Goal: Information Seeking & Learning: Learn about a topic

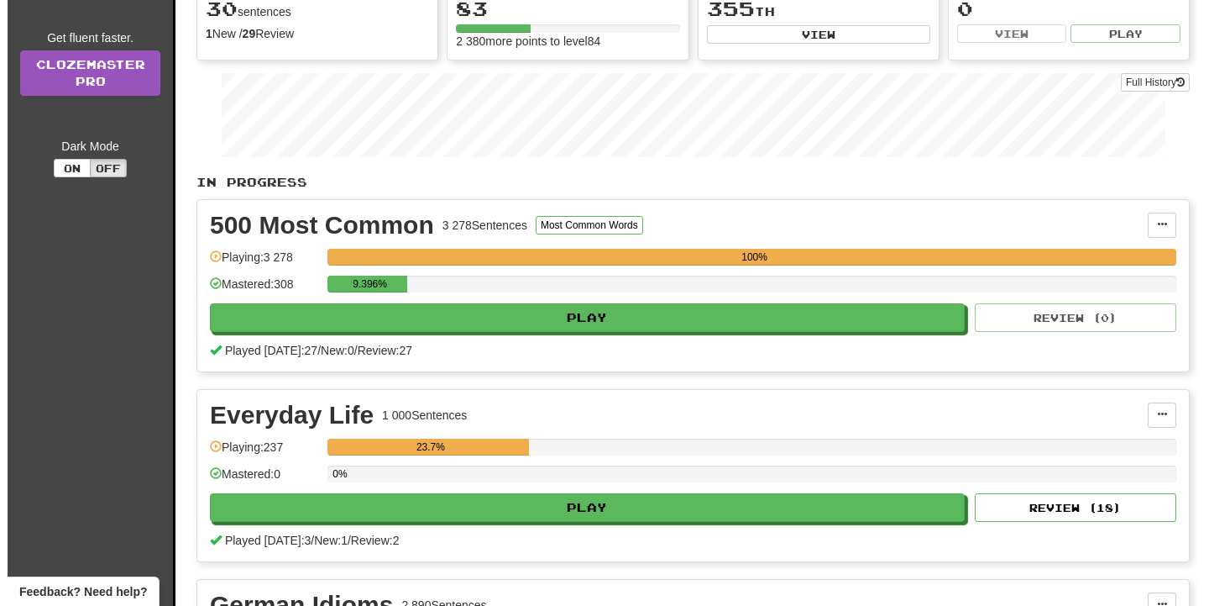
scroll to position [343, 0]
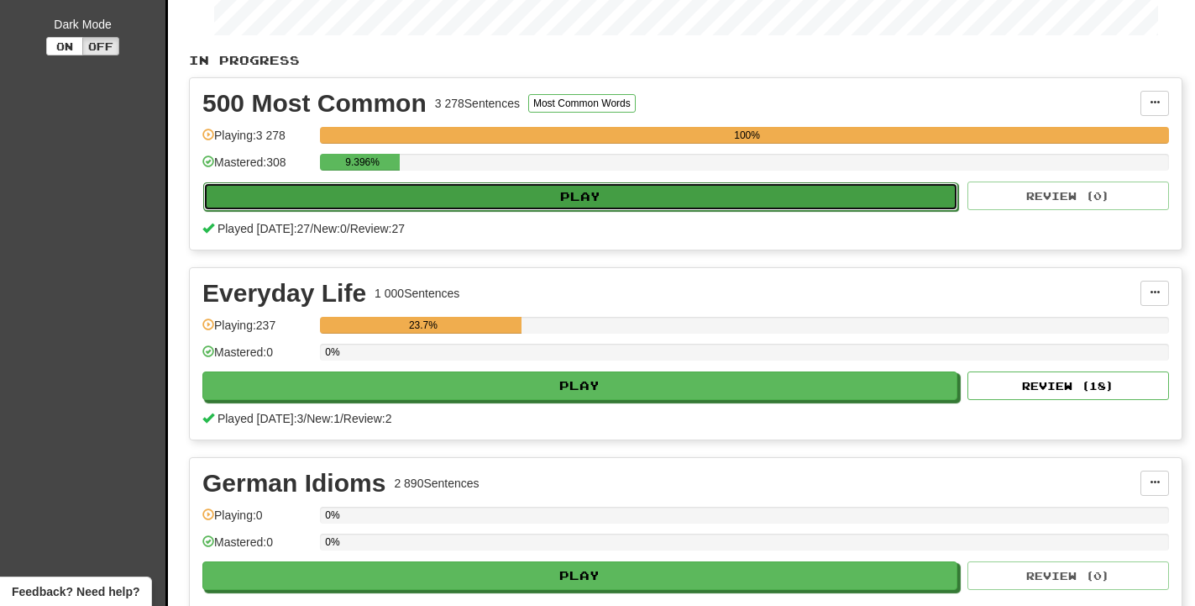
click at [507, 186] on button "Play" at bounding box center [580, 196] width 755 height 29
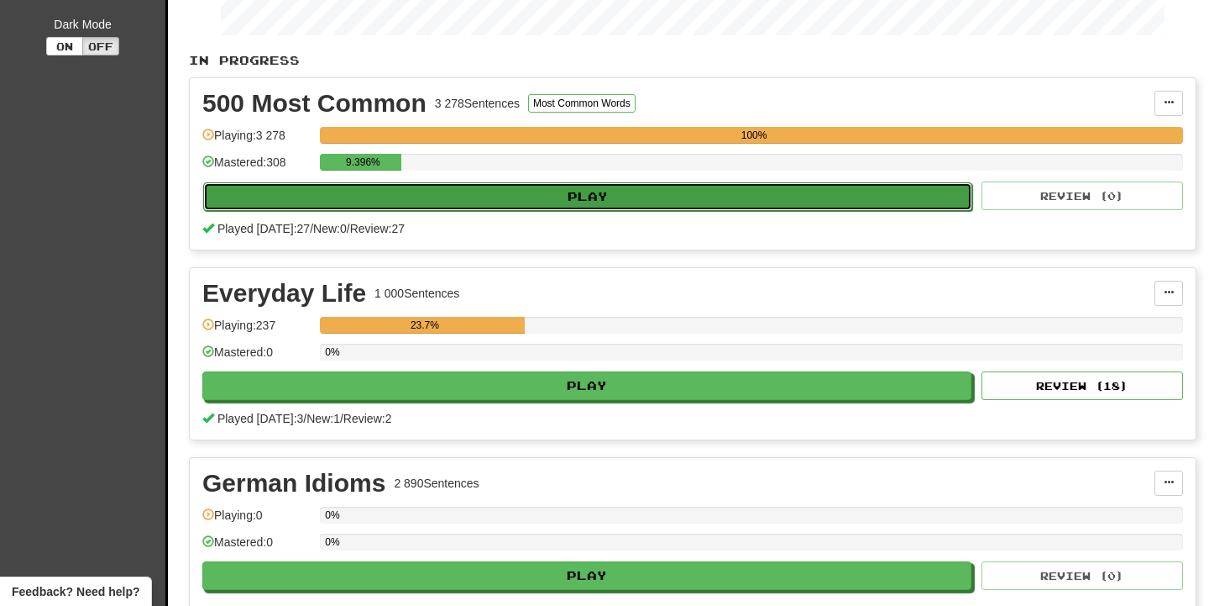
select select "**"
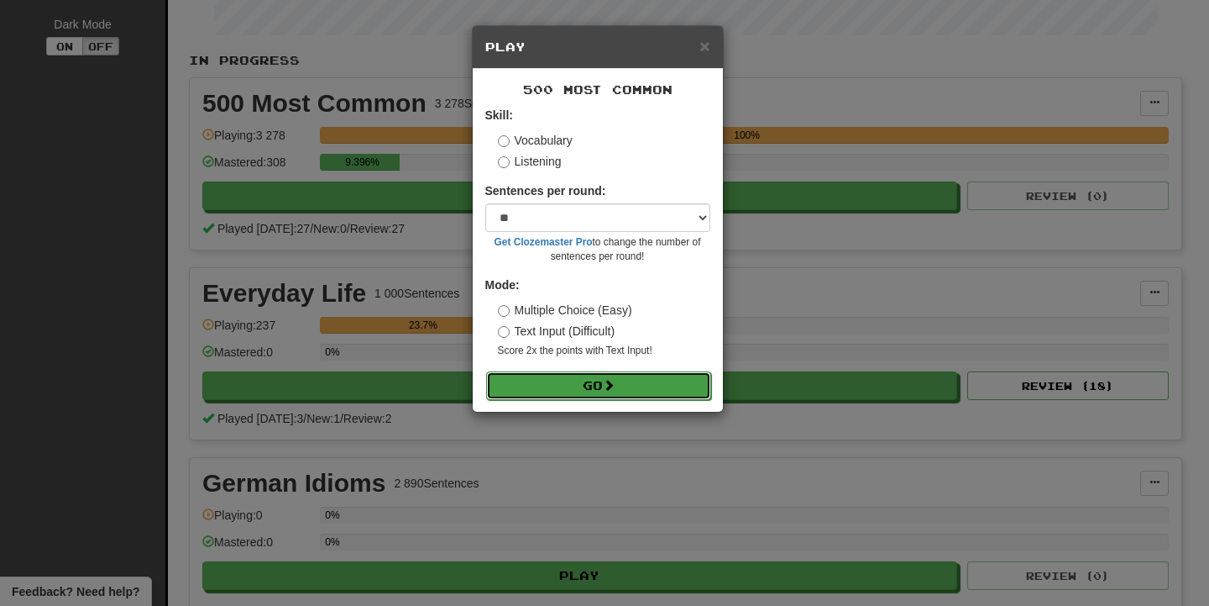
click at [637, 386] on button "Go" at bounding box center [598, 385] width 225 height 29
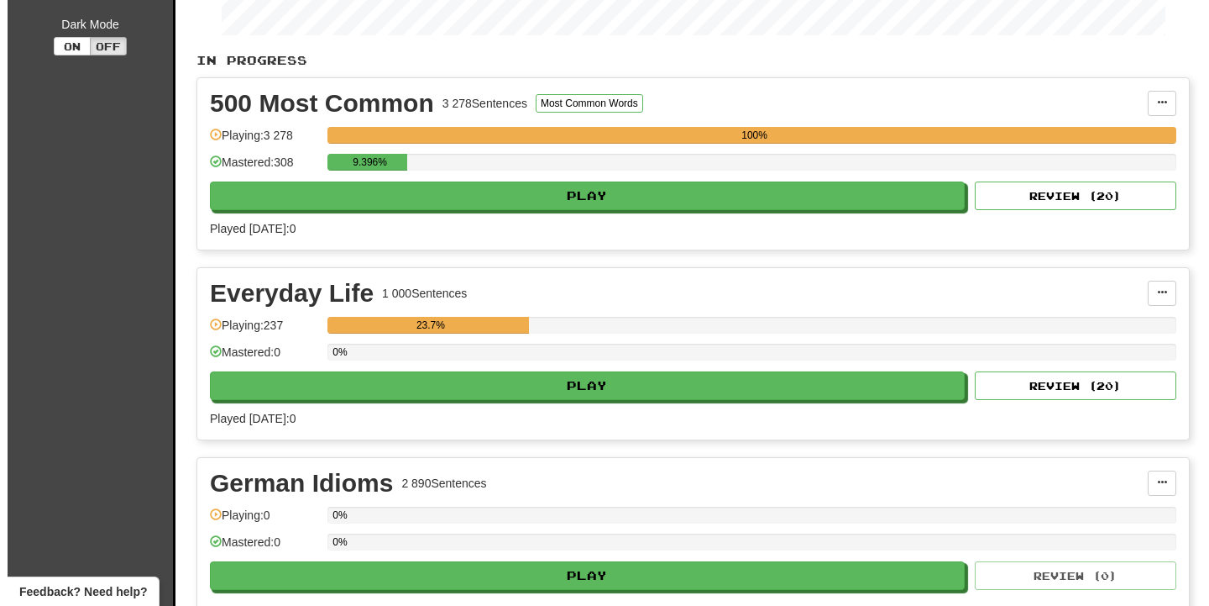
scroll to position [343, 0]
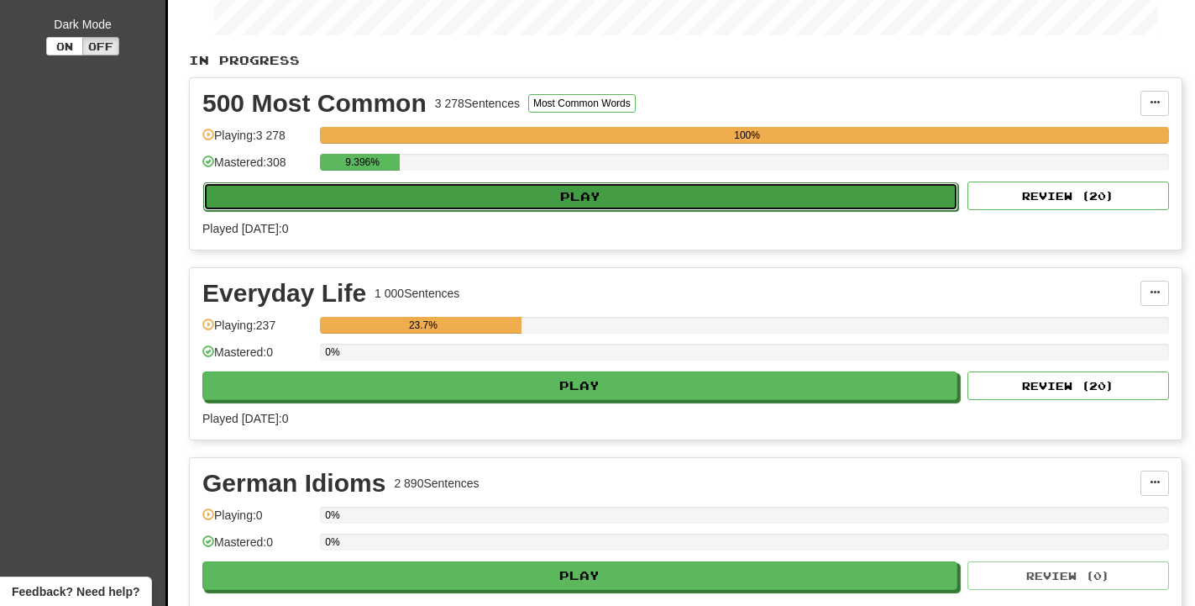
click at [502, 193] on button "Play" at bounding box center [580, 196] width 755 height 29
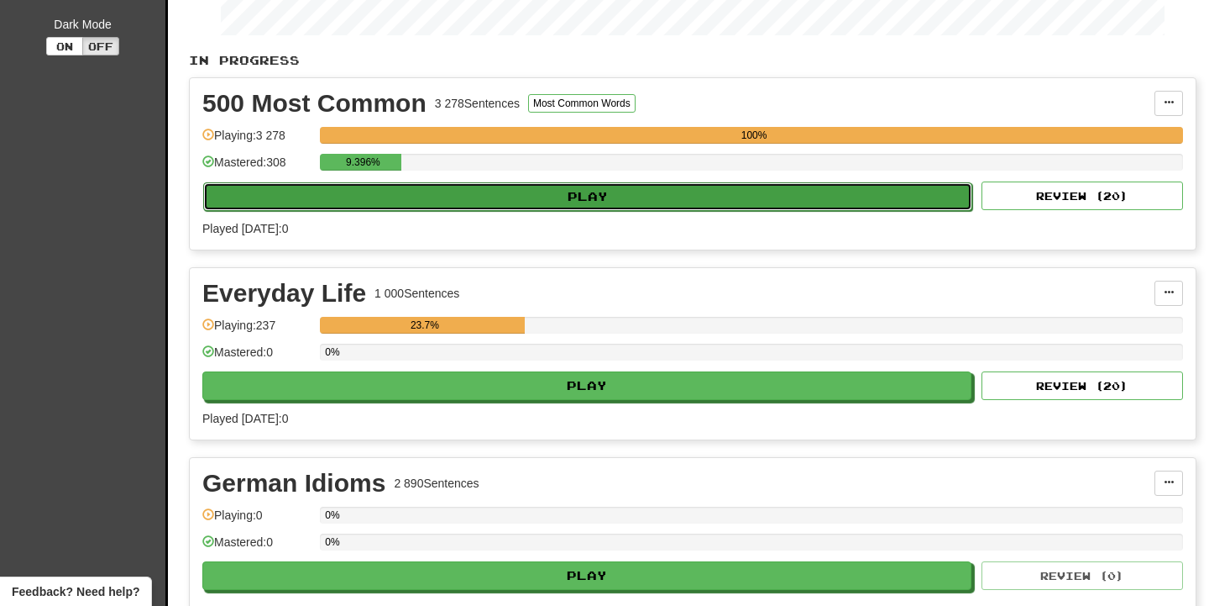
select select "**"
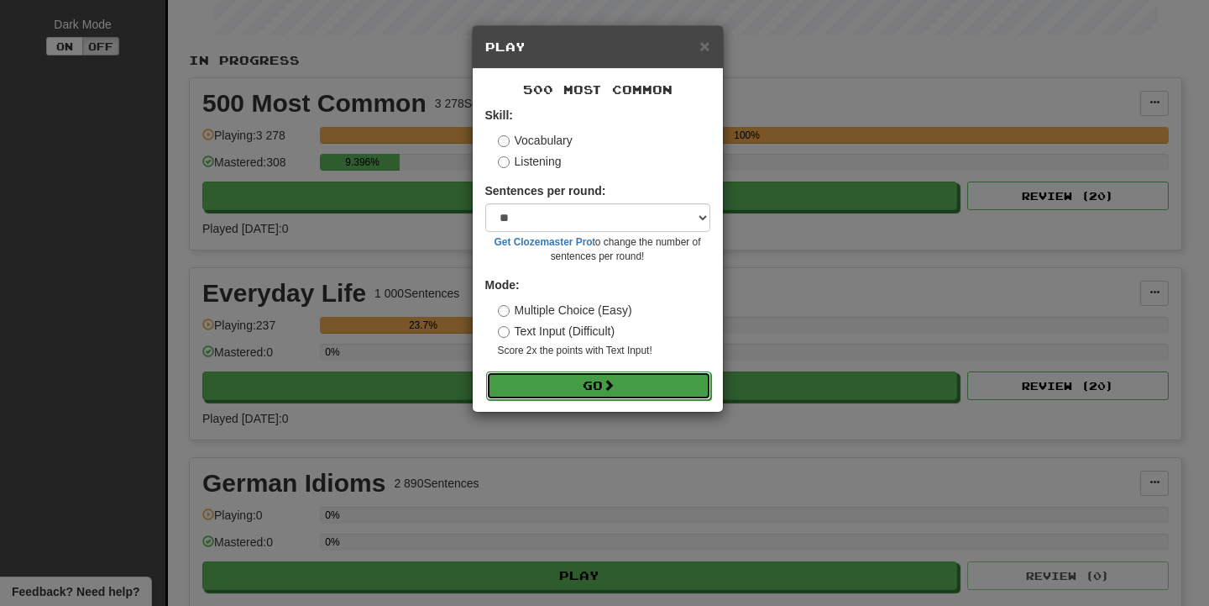
click at [622, 375] on button "Go" at bounding box center [598, 385] width 225 height 29
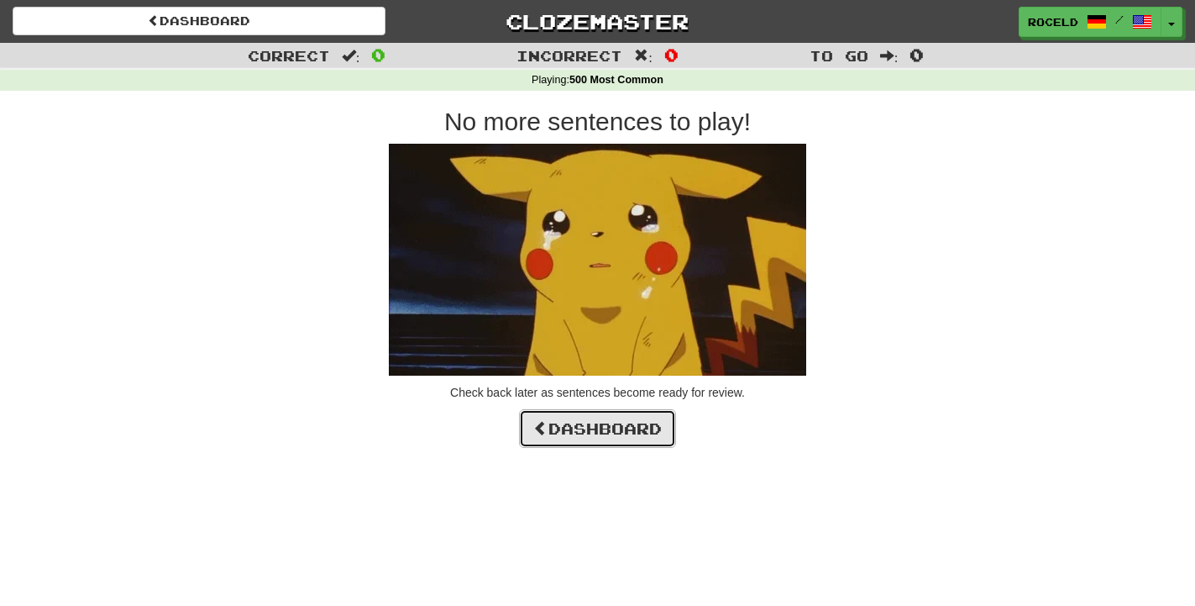
click at [623, 436] on link "Dashboard" at bounding box center [597, 428] width 157 height 39
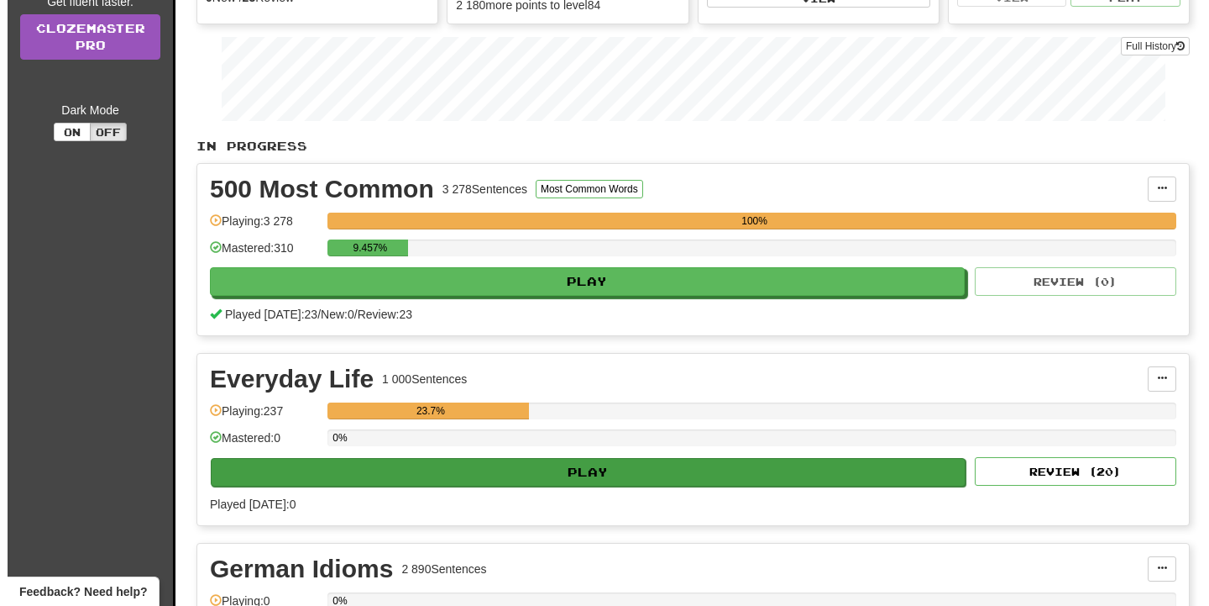
scroll to position [257, 0]
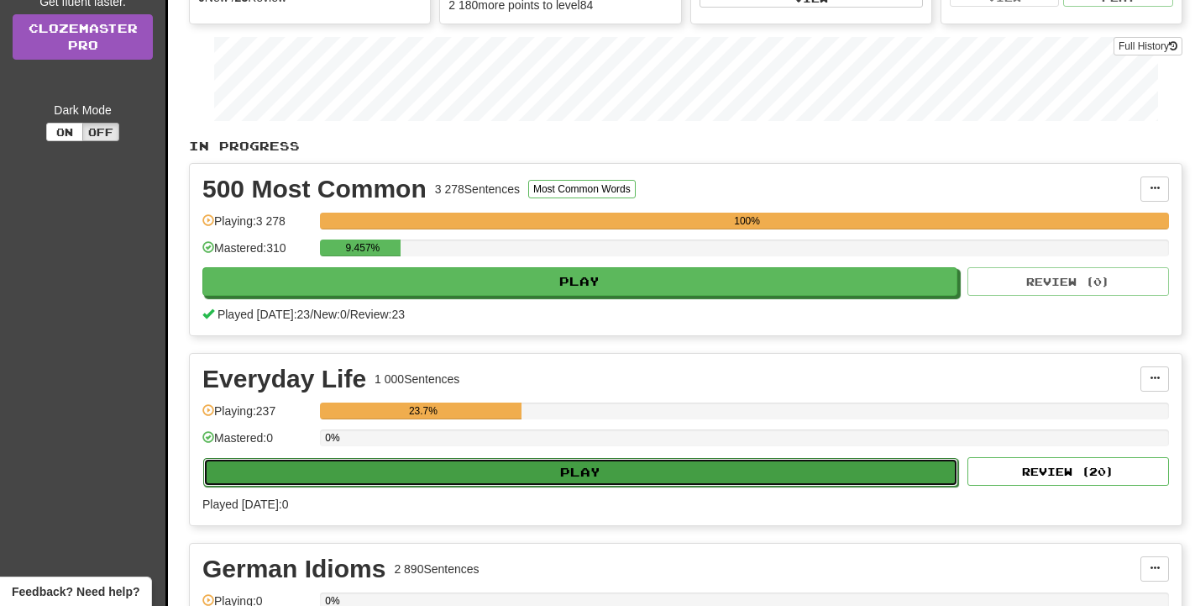
click at [543, 459] on button "Play" at bounding box center [580, 472] width 755 height 29
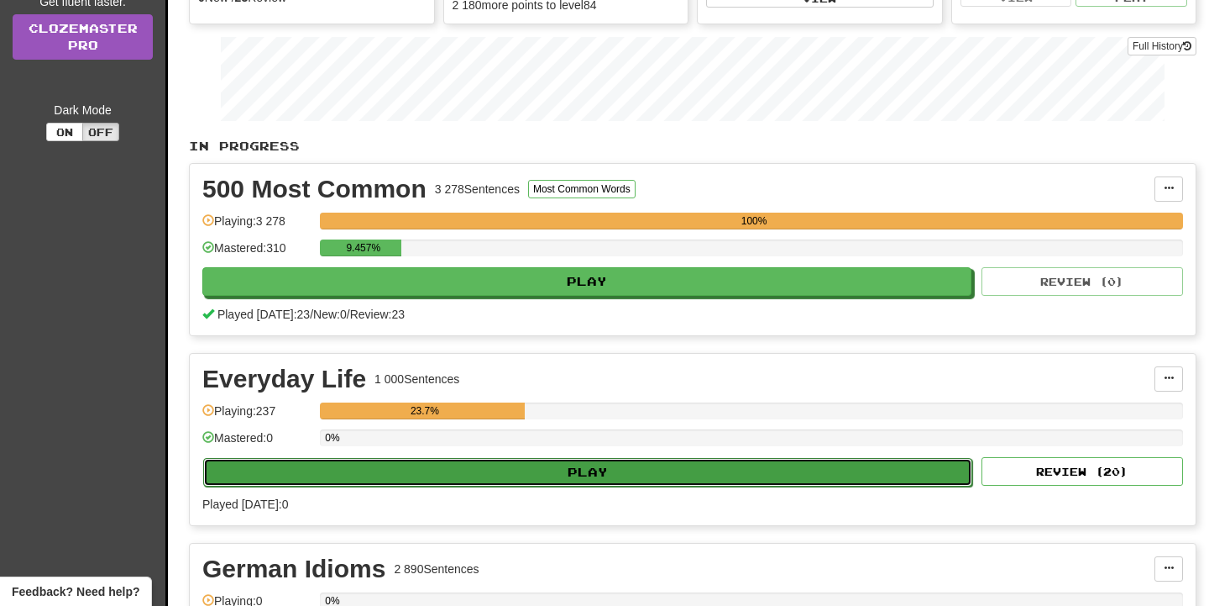
select select "**"
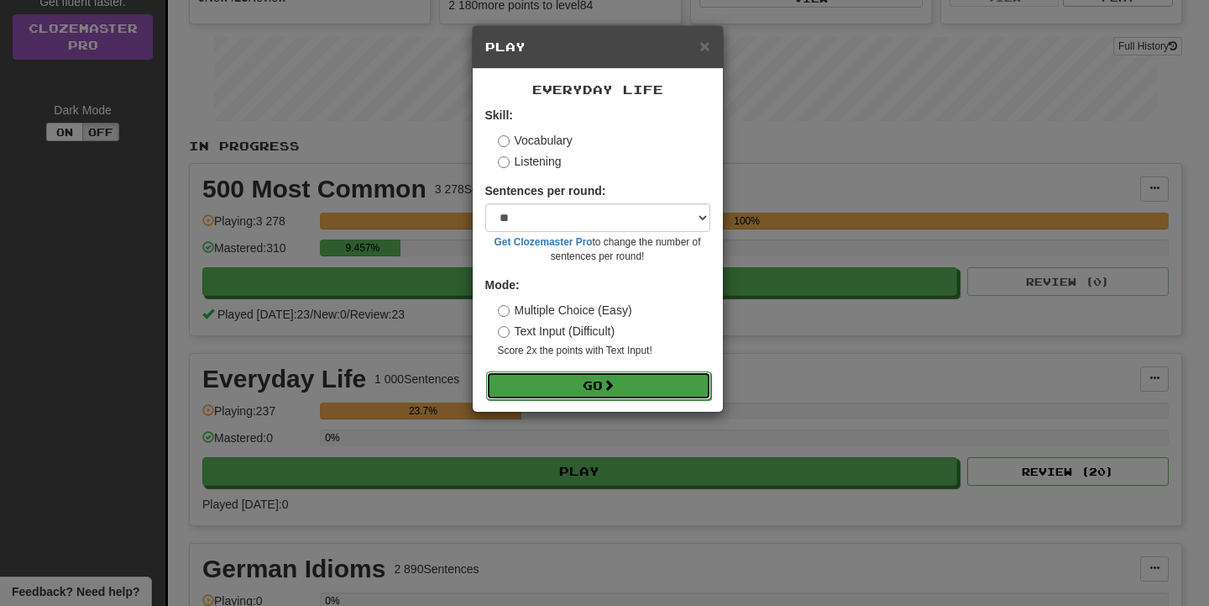
click at [671, 386] on button "Go" at bounding box center [598, 385] width 225 height 29
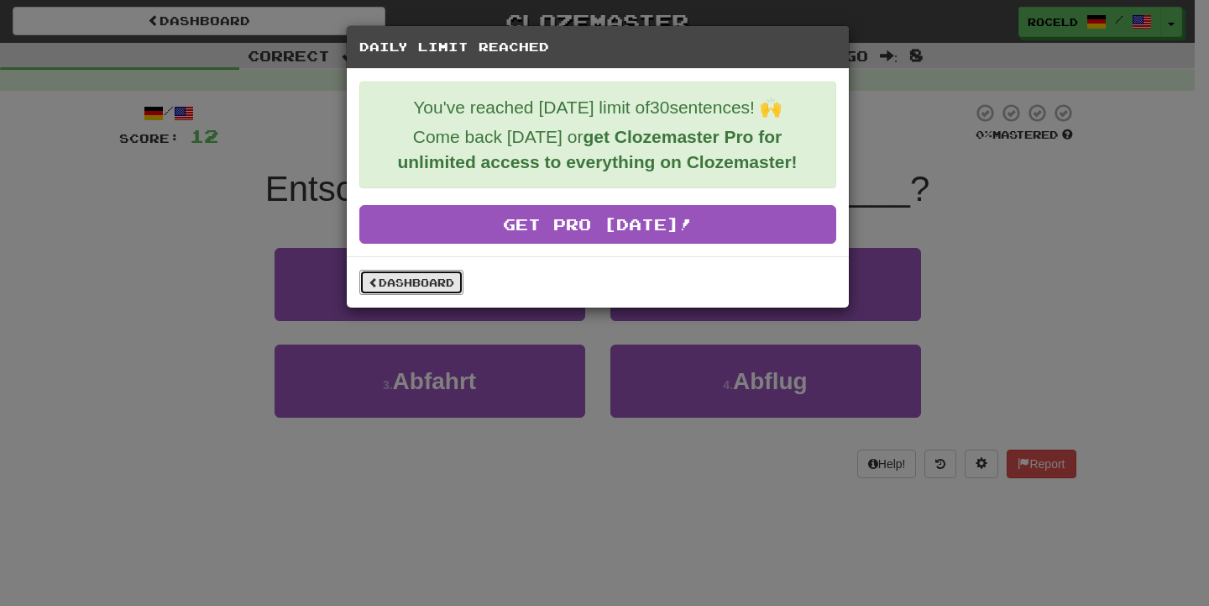
click at [385, 295] on div "Dashboard" at bounding box center [598, 281] width 502 height 51
click at [392, 285] on link "Dashboard" at bounding box center [411, 282] width 104 height 25
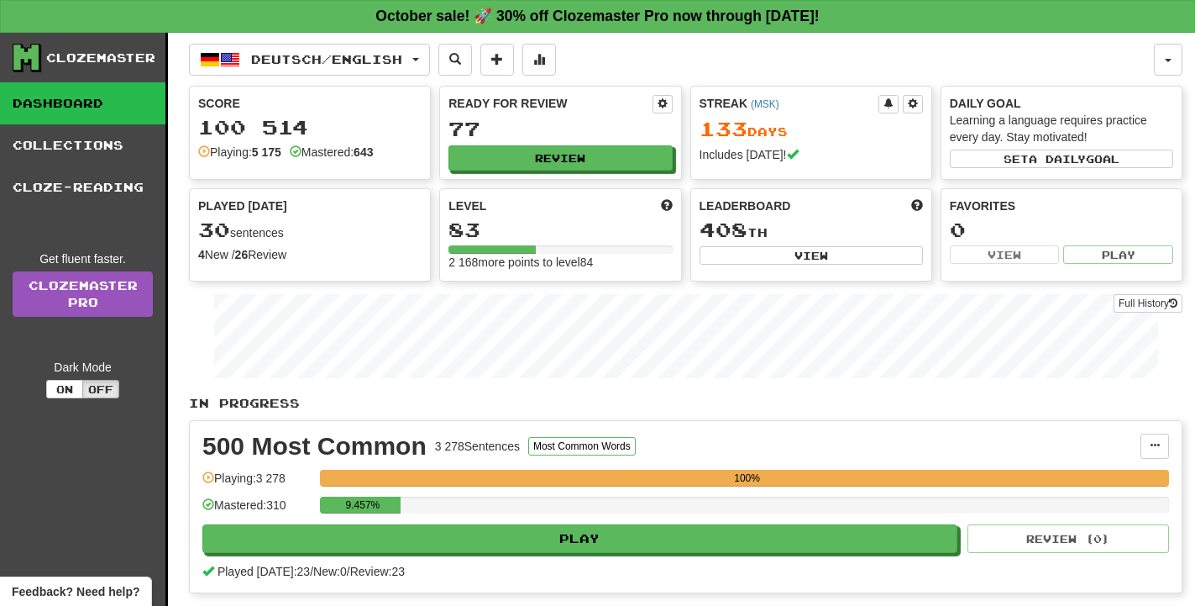
click at [280, 36] on div "Deutsch / English Deutsch / English Streak: 133 Review: 77 Points today: 212 De…" at bounding box center [686, 543] width 994 height 1020
click at [283, 56] on span "Deutsch / English" at bounding box center [326, 59] width 151 height 14
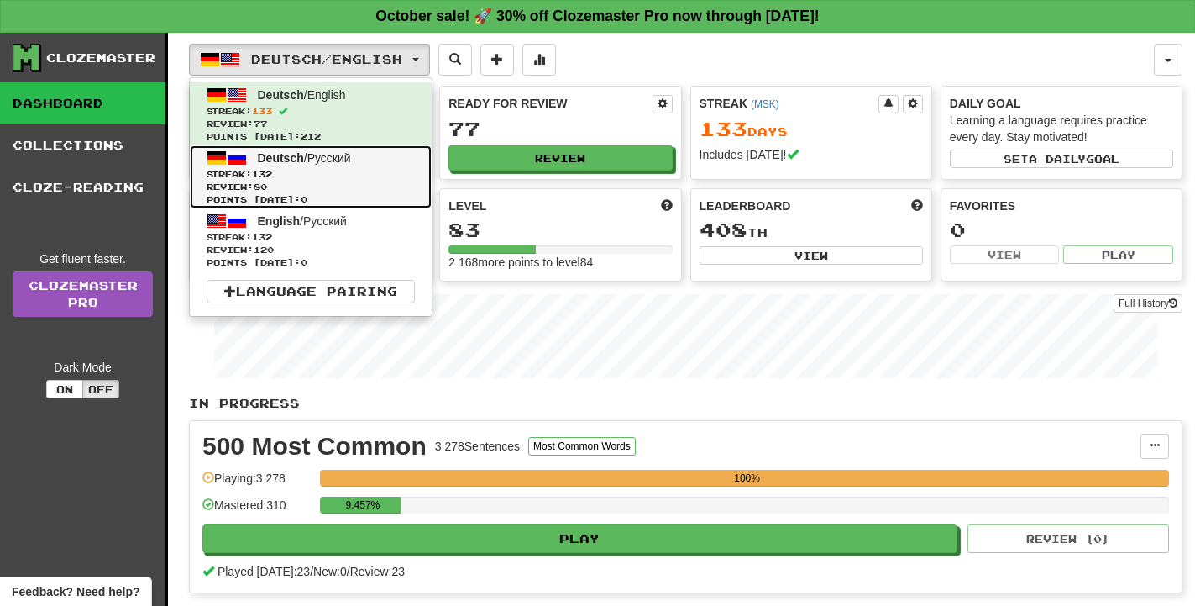
click at [312, 161] on span "Deutsch / Русский" at bounding box center [304, 157] width 93 height 13
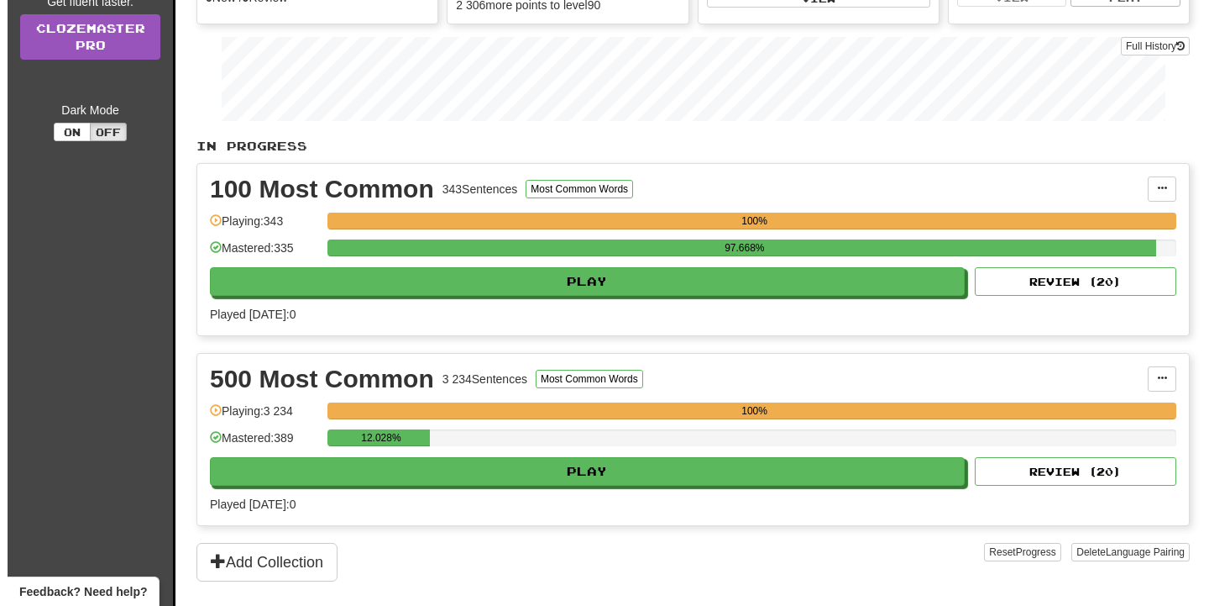
scroll to position [428, 0]
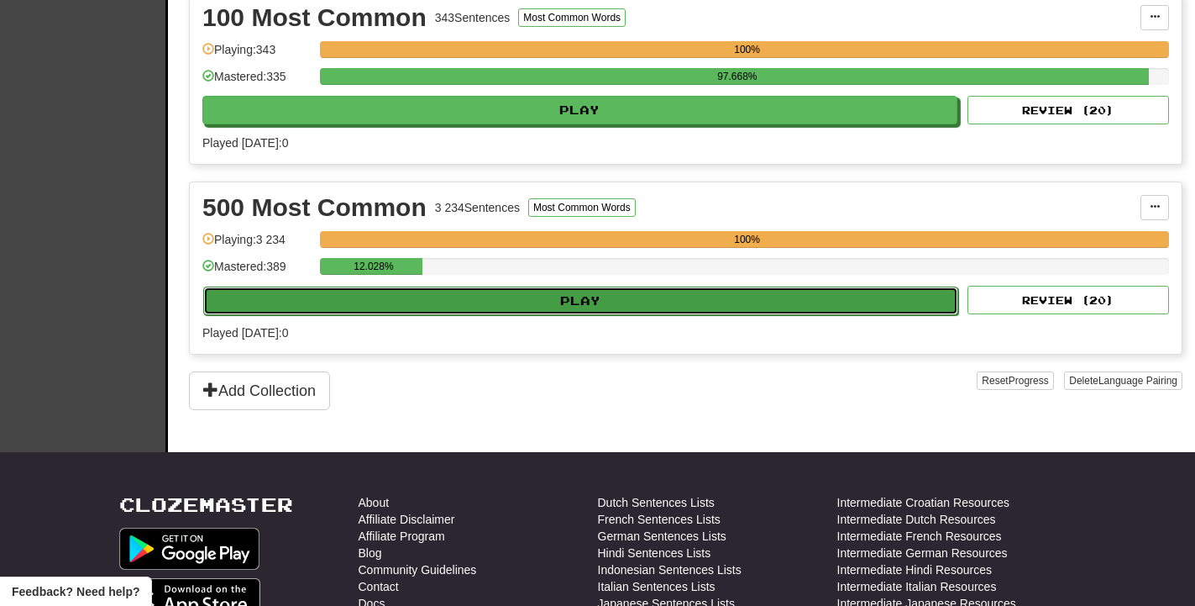
click at [564, 296] on button "Play" at bounding box center [580, 300] width 755 height 29
select select "**"
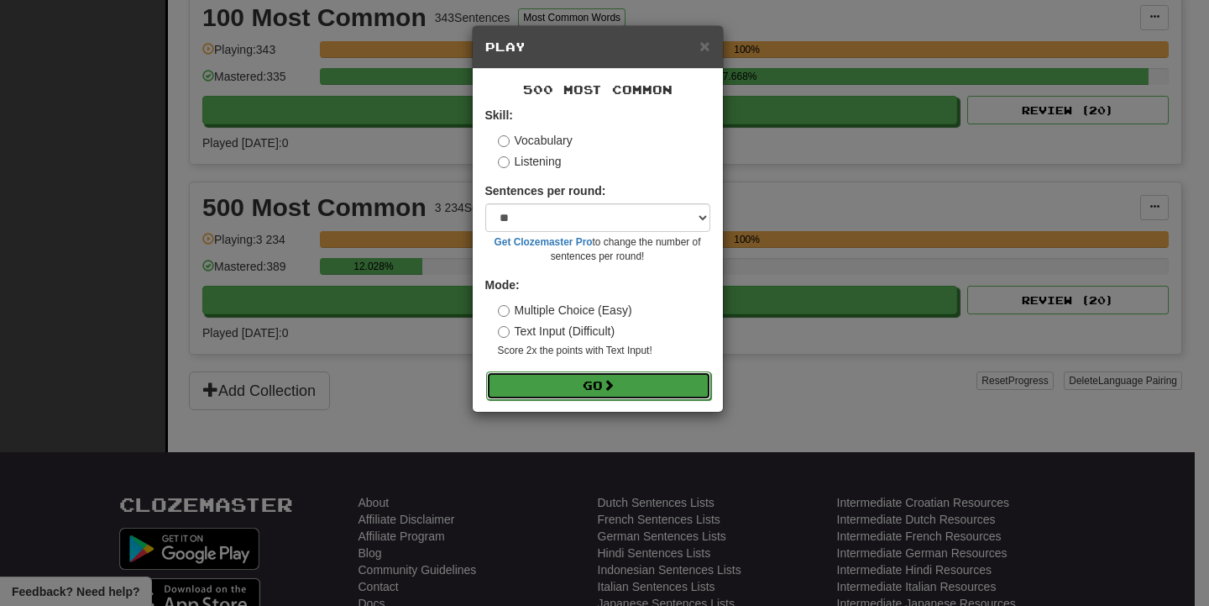
click at [659, 382] on button "Go" at bounding box center [598, 385] width 225 height 29
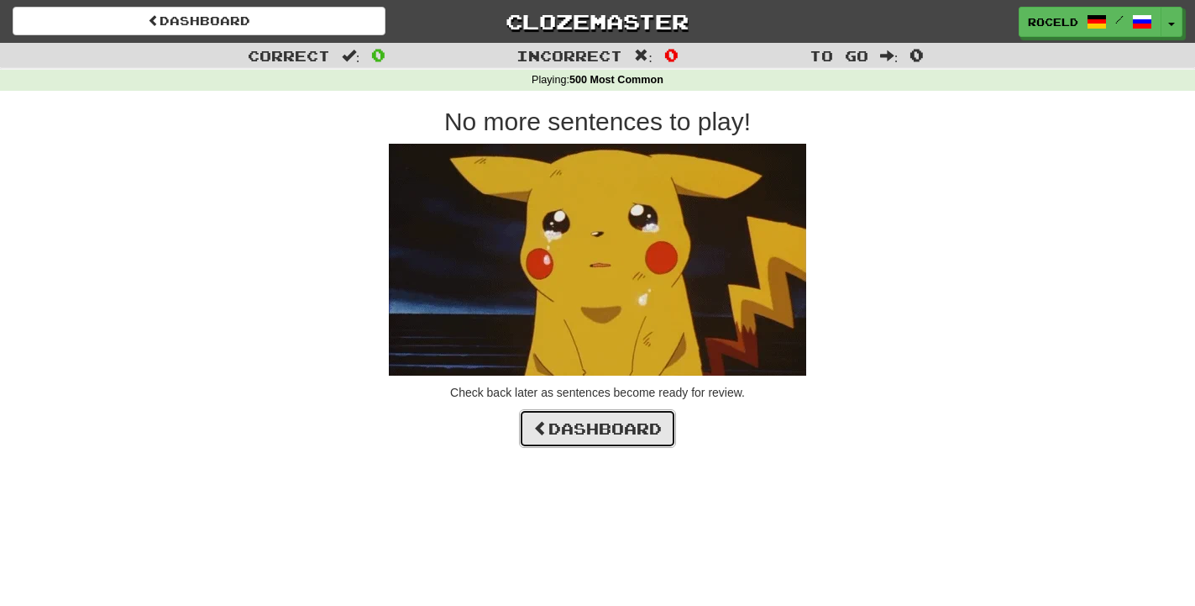
click at [613, 424] on link "Dashboard" at bounding box center [597, 428] width 157 height 39
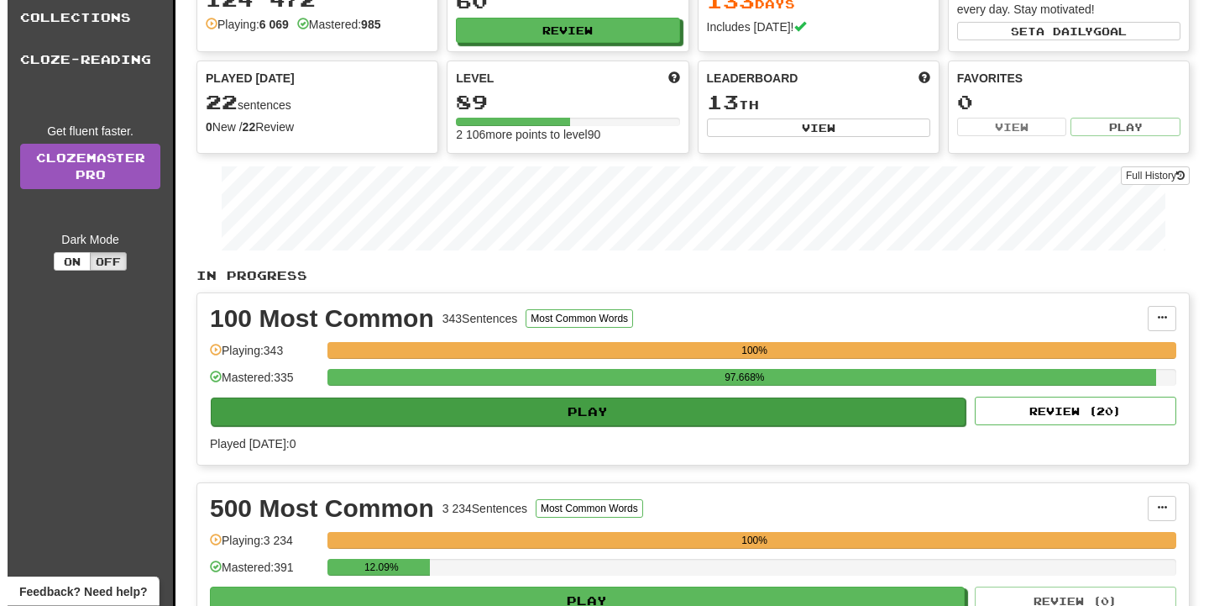
scroll to position [257, 0]
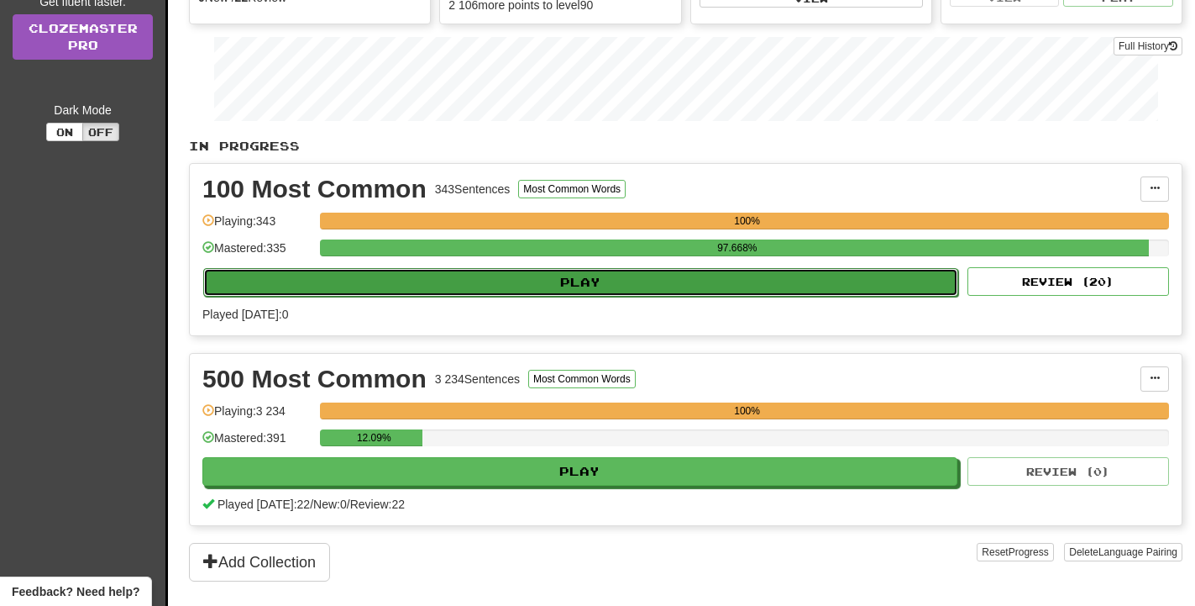
click at [535, 271] on button "Play" at bounding box center [580, 282] width 755 height 29
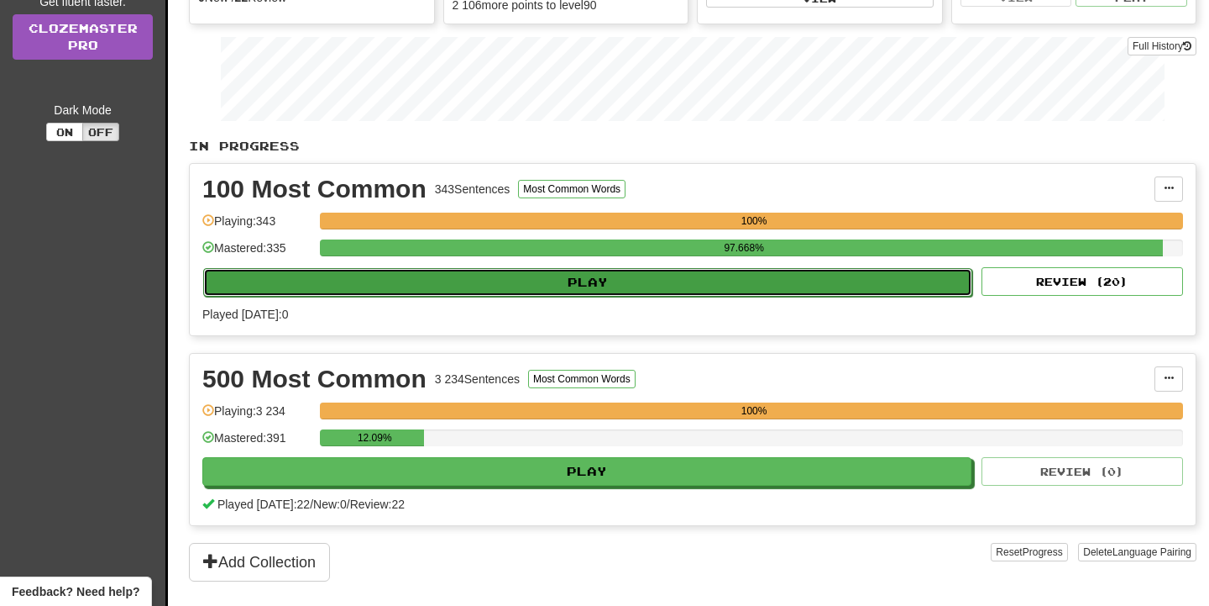
select select "**"
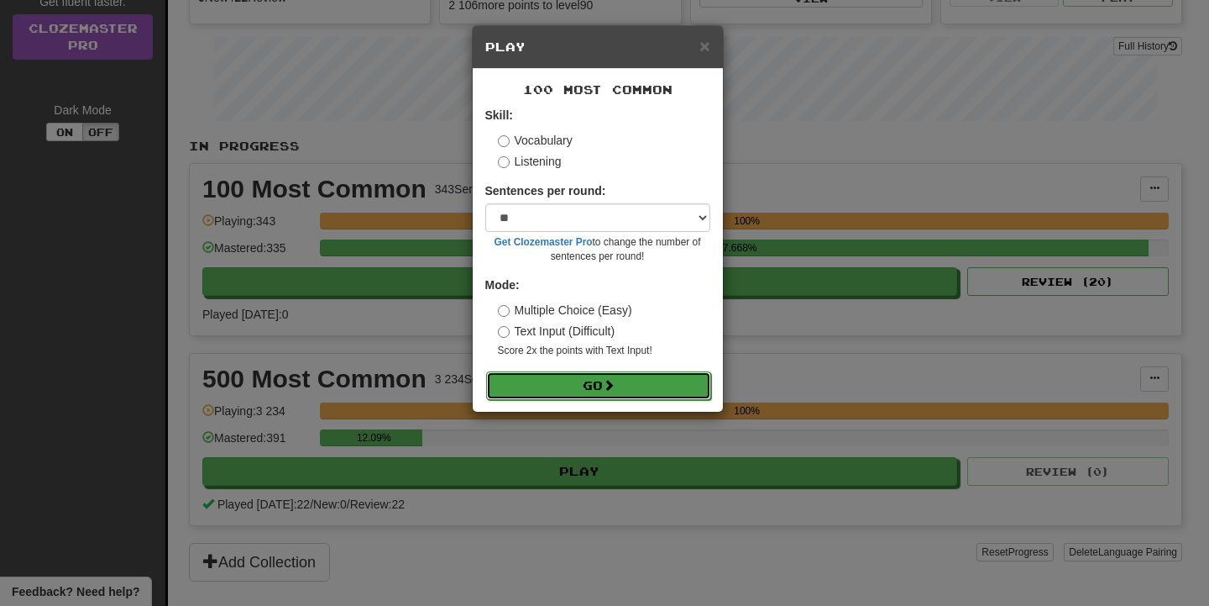
click at [627, 375] on button "Go" at bounding box center [598, 385] width 225 height 29
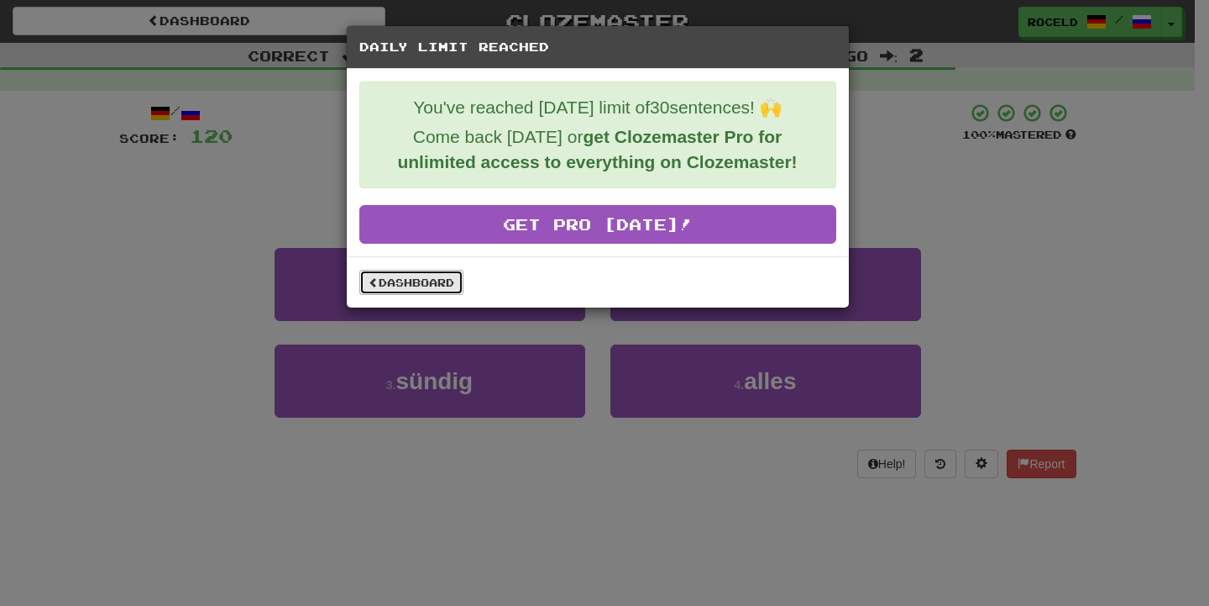
click at [426, 284] on link "Dashboard" at bounding box center [411, 282] width 104 height 25
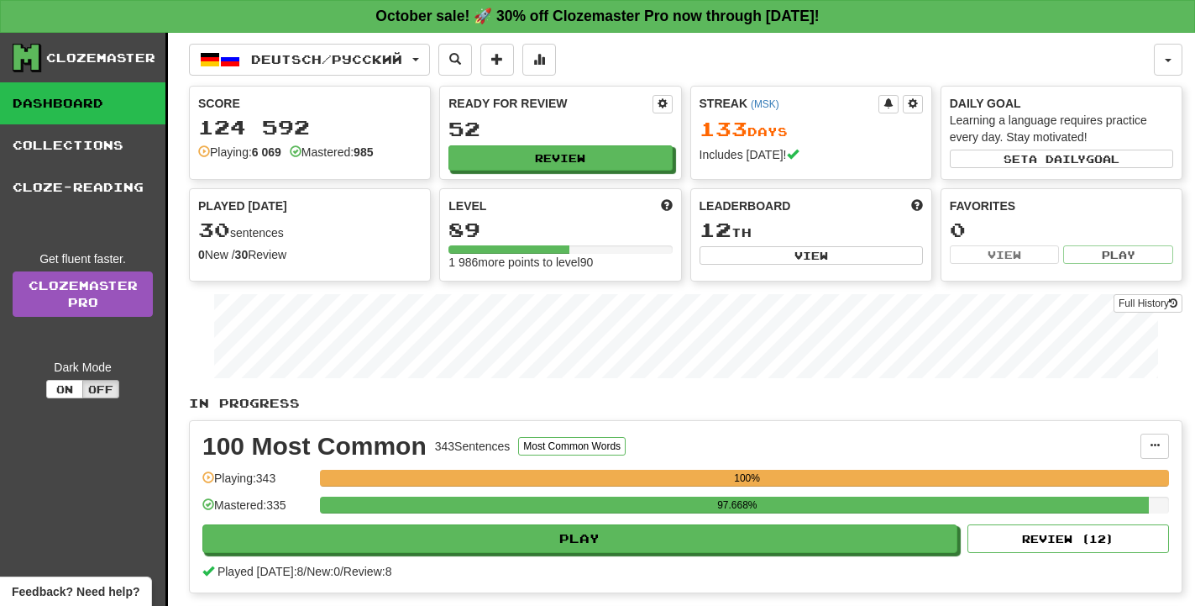
click at [326, 37] on div "Deutsch / Русский Deutsch / English Streak: 133 Review: 77 Points today: 212 De…" at bounding box center [686, 456] width 994 height 847
click at [314, 45] on button "Deutsch / Русский" at bounding box center [309, 60] width 241 height 32
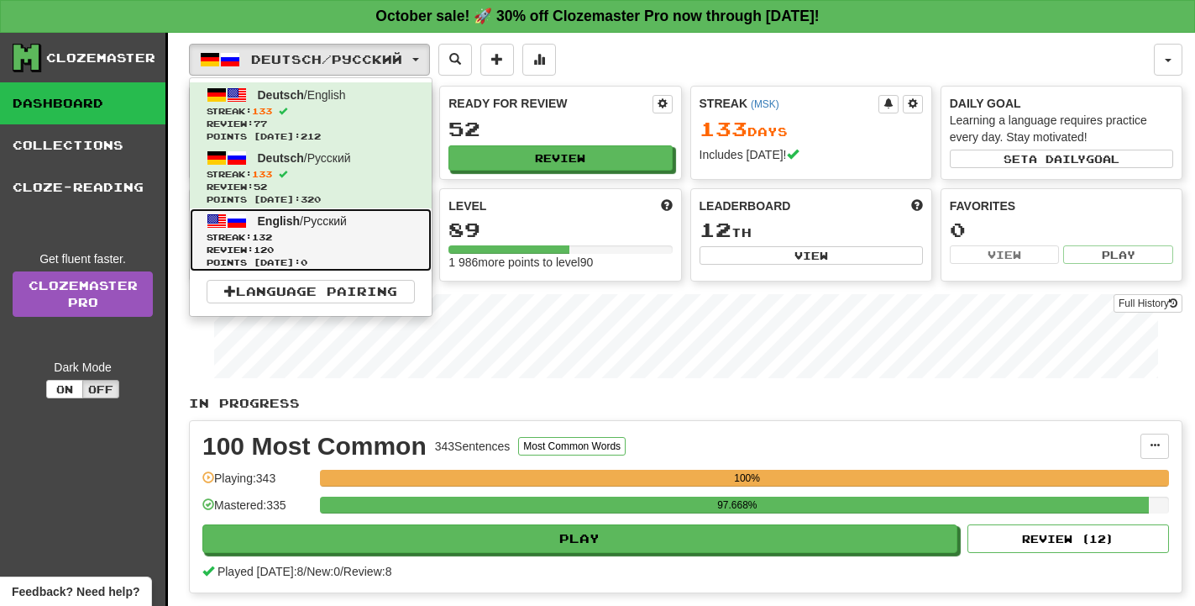
click at [364, 249] on span "Review: 120" at bounding box center [311, 250] width 208 height 13
